Goal: Find contact information

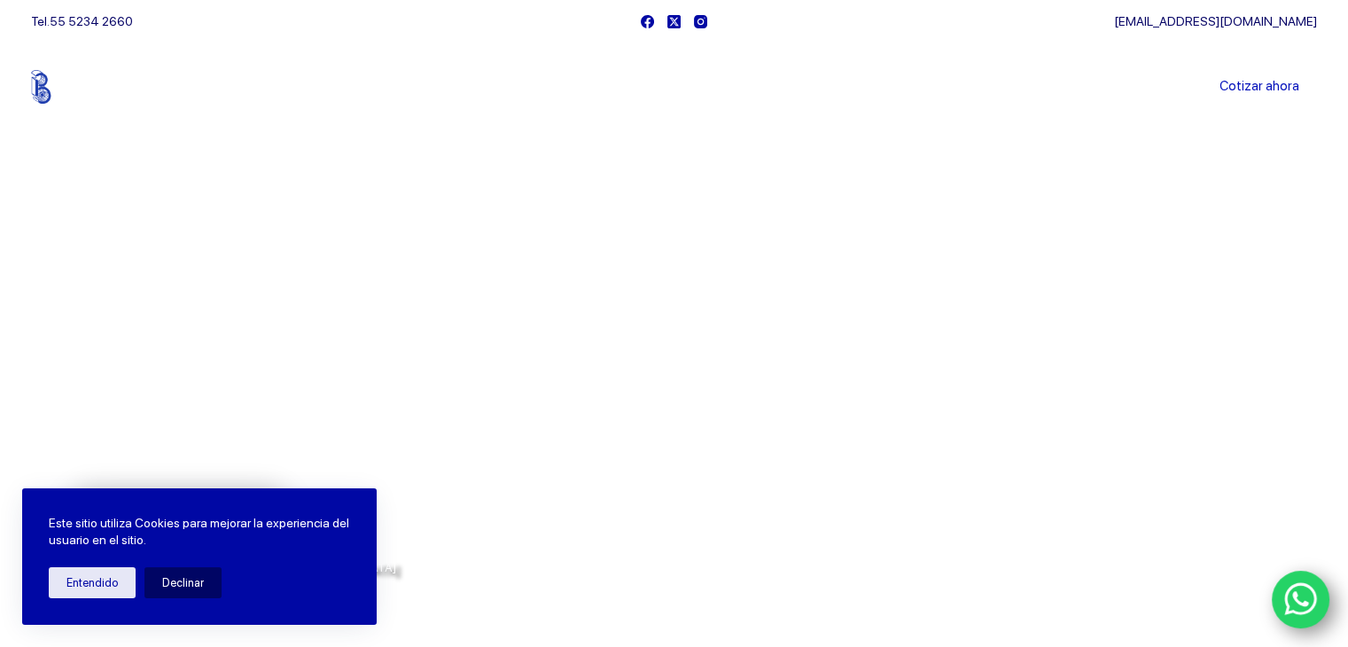
click at [678, 87] on li "Sucursales" at bounding box center [641, 87] width 110 height 89
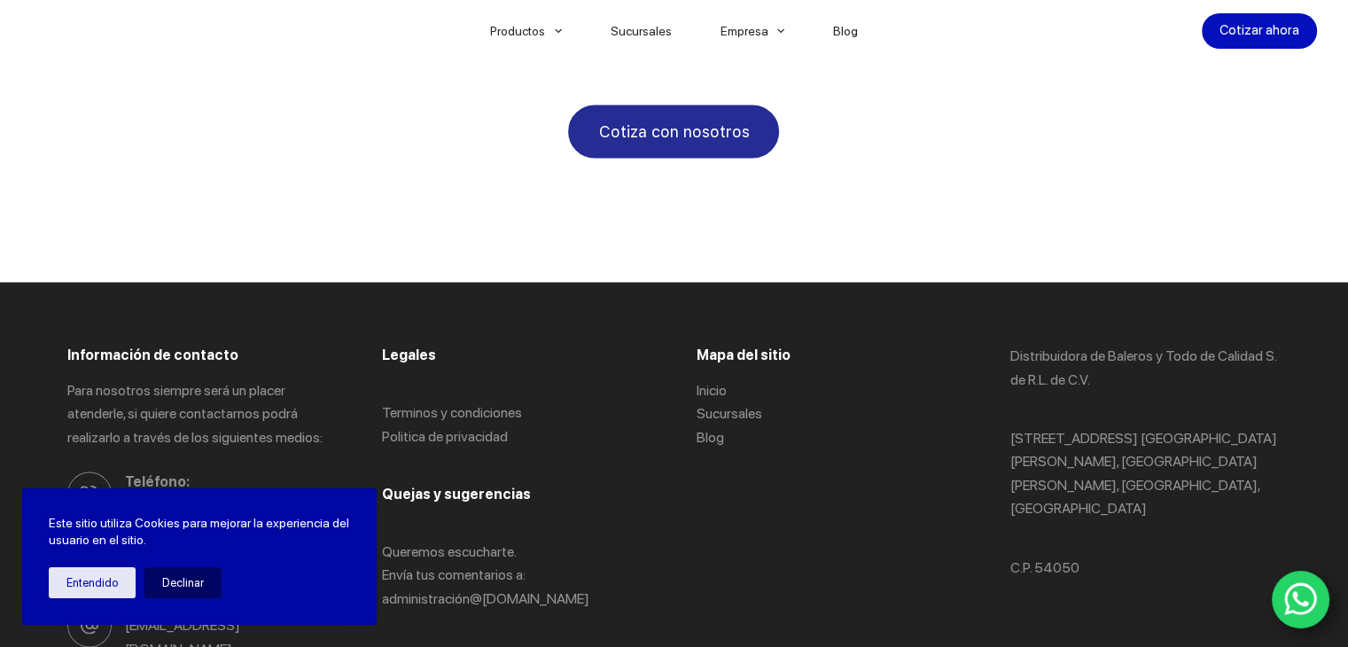
scroll to position [3423, 0]
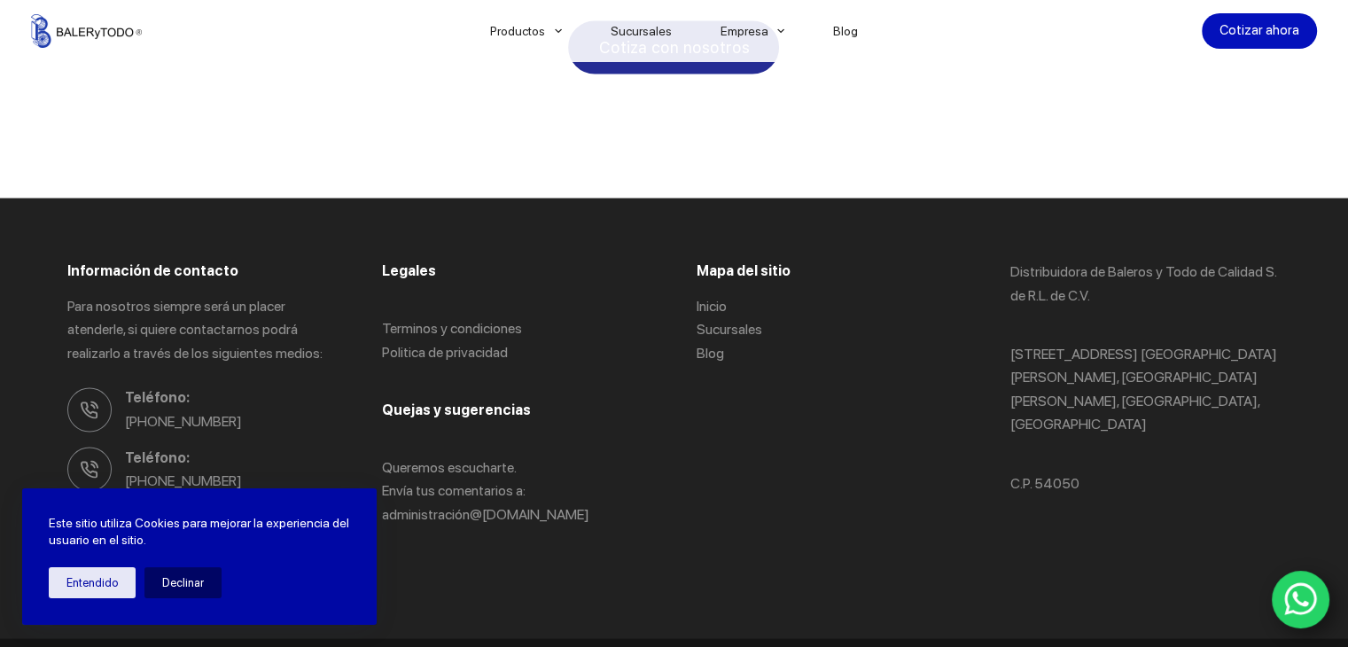
drag, startPoint x: 581, startPoint y: 487, endPoint x: 379, endPoint y: 483, distance: 202.1
click at [382, 483] on p "Queremos escucharte. Envía tus comentarios a: administració n@[DOMAIN_NAME]" at bounding box center [517, 491] width 270 height 70
click at [744, 469] on div "Mapa del sitio Inicio Sucursales Blog" at bounding box center [831, 419] width 270 height 316
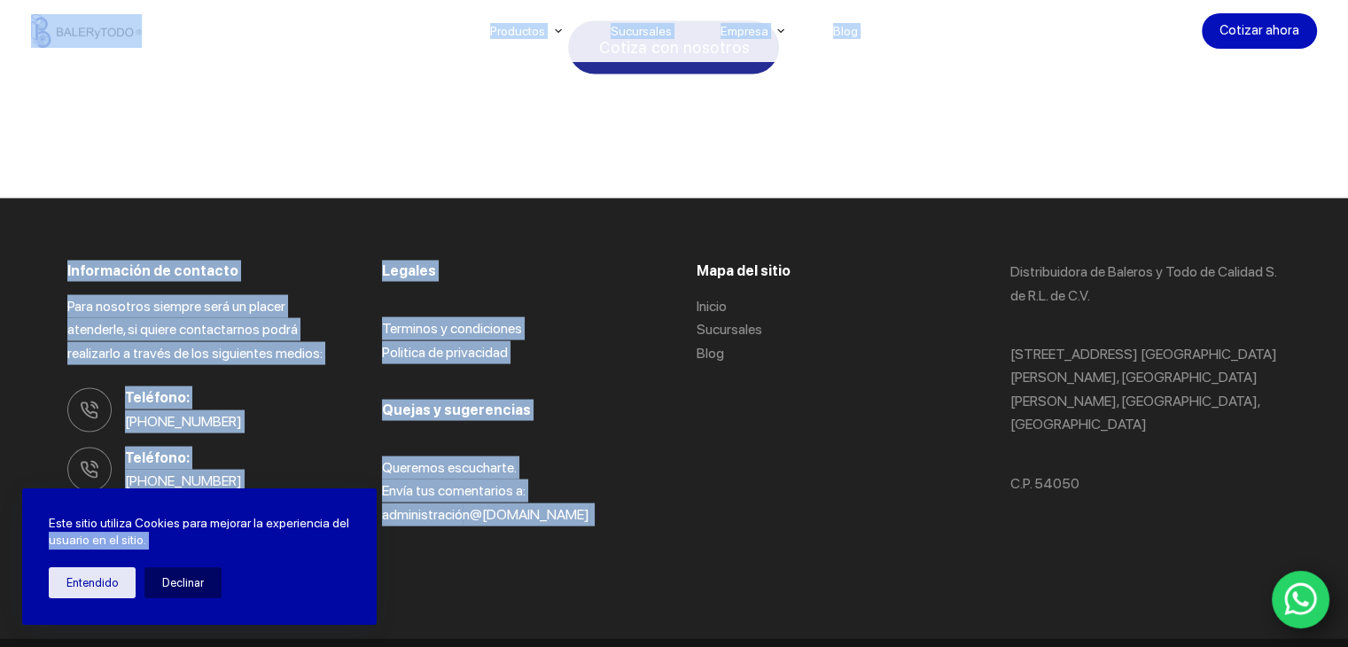
drag, startPoint x: 579, startPoint y: 487, endPoint x: 450, endPoint y: 518, distance: 132.4
click at [638, 500] on div "Legales Terminos y condiciones Politica de privacidad Quejas y sugerencias Quer…" at bounding box center [517, 419] width 270 height 316
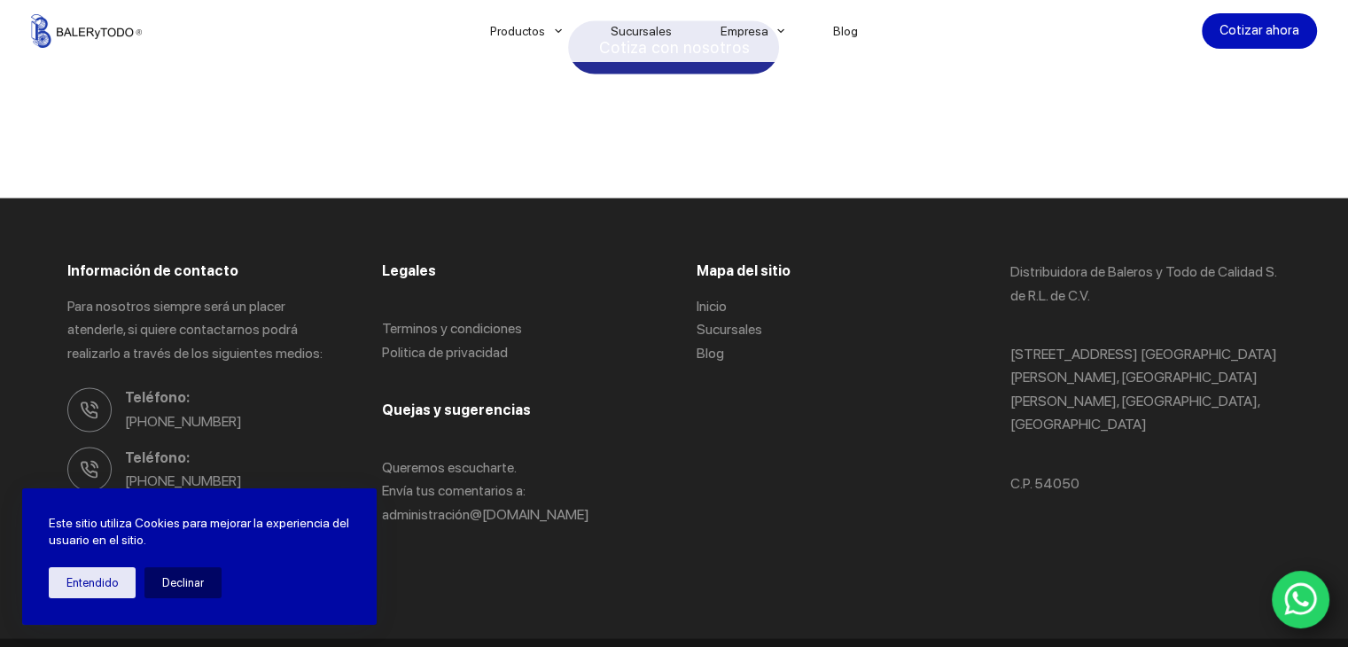
drag, startPoint x: 569, startPoint y: 484, endPoint x: 387, endPoint y: 479, distance: 181.8
click at [387, 479] on p "Queremos escucharte. Envía tus comentarios a: administració n@[DOMAIN_NAME]" at bounding box center [517, 491] width 270 height 70
copy p "administració n@[DOMAIN_NAME]"
